Goal: Find specific page/section: Find specific page/section

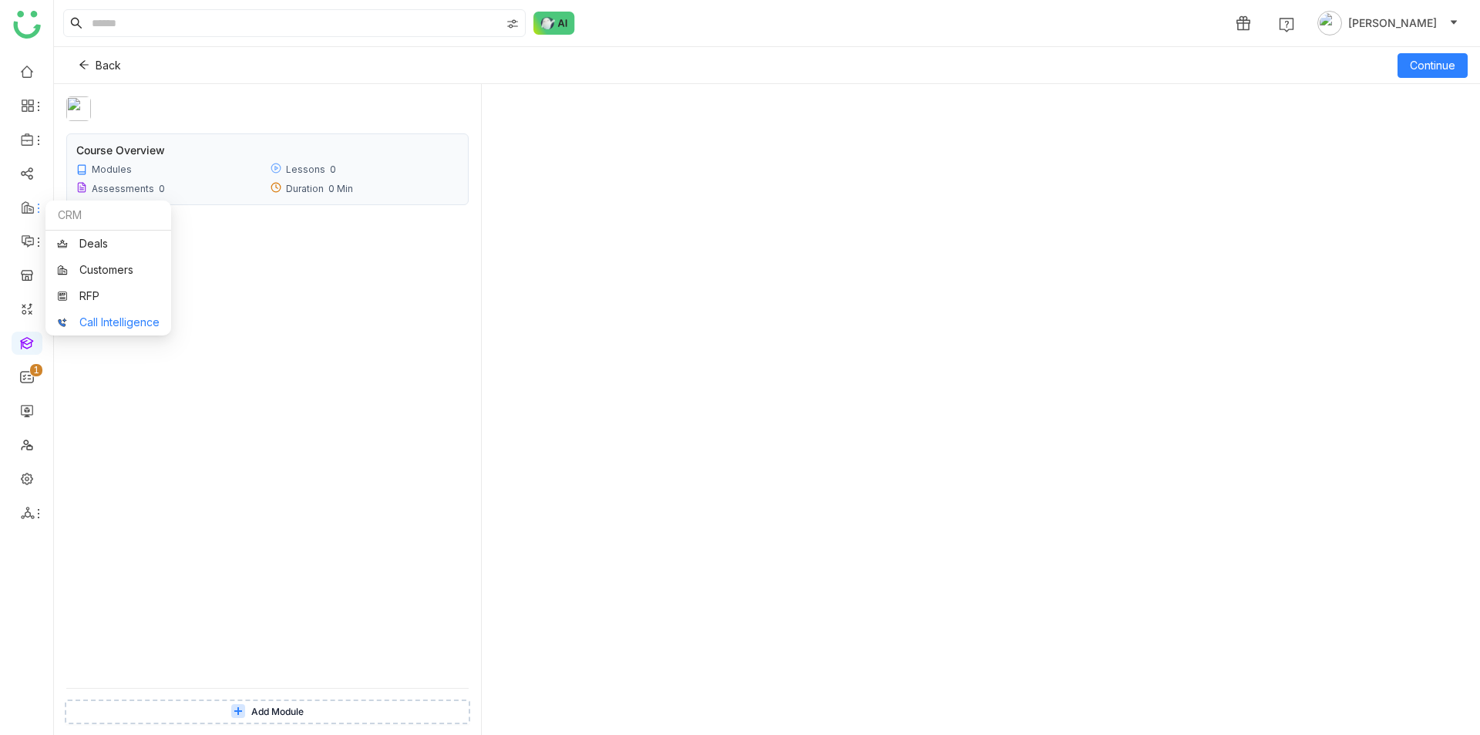
click at [95, 320] on link "Call Intelligence" at bounding box center [108, 322] width 103 height 11
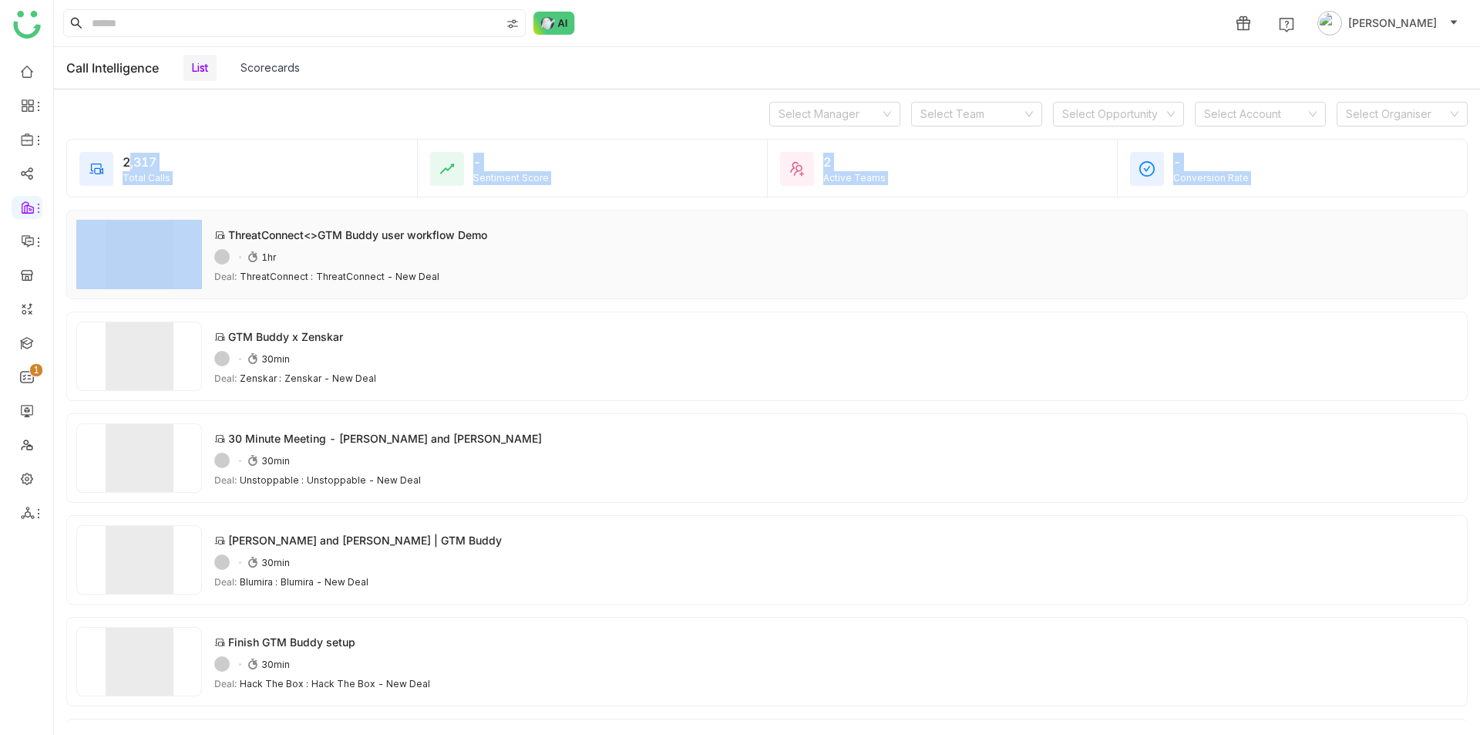
drag, startPoint x: 259, startPoint y: 140, endPoint x: 722, endPoint y: 211, distance: 467.9
click at [722, 212] on div "2,317 Total Calls - Sentiment Score 2 Active Teams - Conversion Rate ThreatConn…" at bounding box center [767, 431] width 1426 height 584
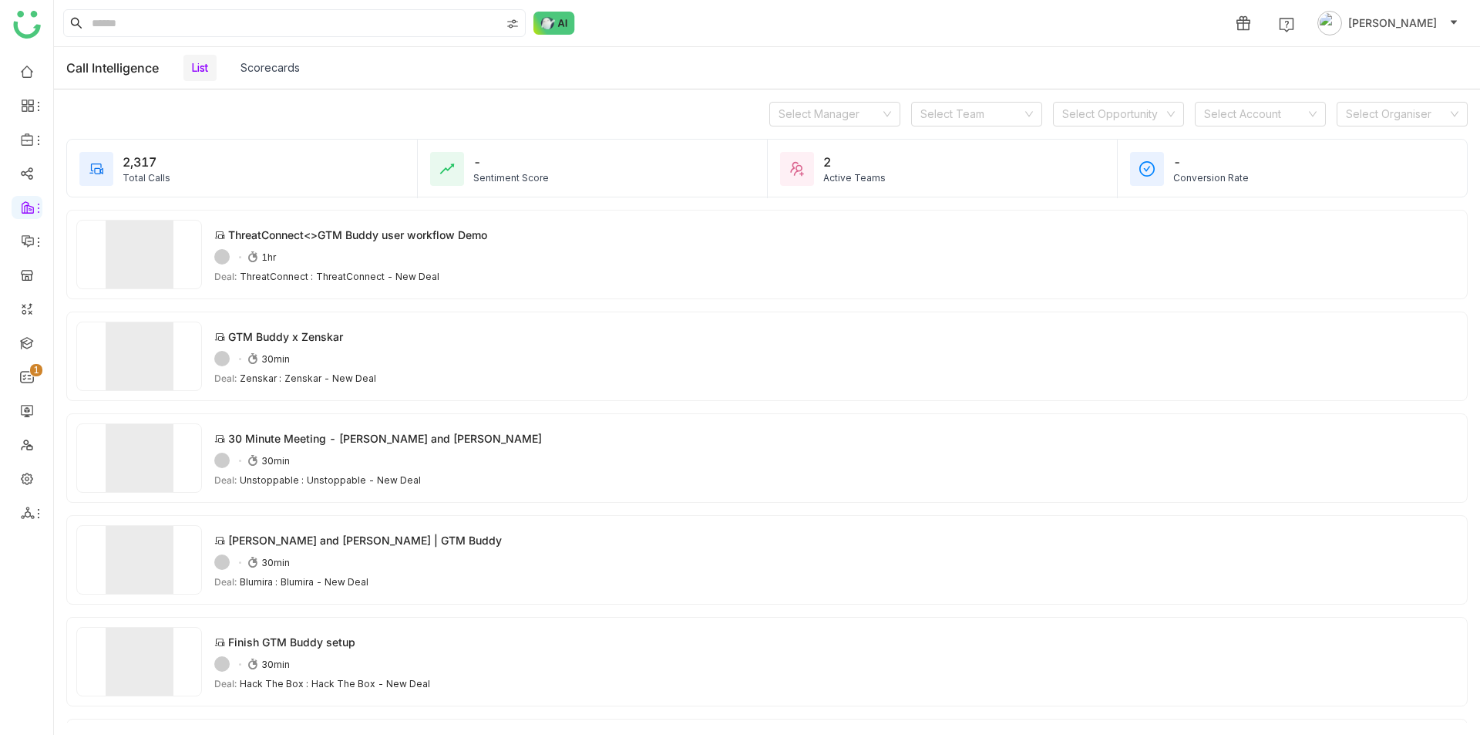
click at [691, 93] on div "Select Manager Select Team Select Opportunity Select Account Select Organiser" at bounding box center [767, 113] width 1426 height 49
click at [856, 95] on div "Select Manager Select Team Select Opportunity Select Account Select Organiser" at bounding box center [767, 113] width 1426 height 49
click at [866, 89] on div "Select Manager Select Team Select Opportunity Select Account Select Organiser" at bounding box center [767, 113] width 1426 height 49
click at [855, 97] on div "Select Manager Select Team Select Opportunity Select Account Select Organiser" at bounding box center [767, 113] width 1426 height 49
